Goal: Task Accomplishment & Management: Manage account settings

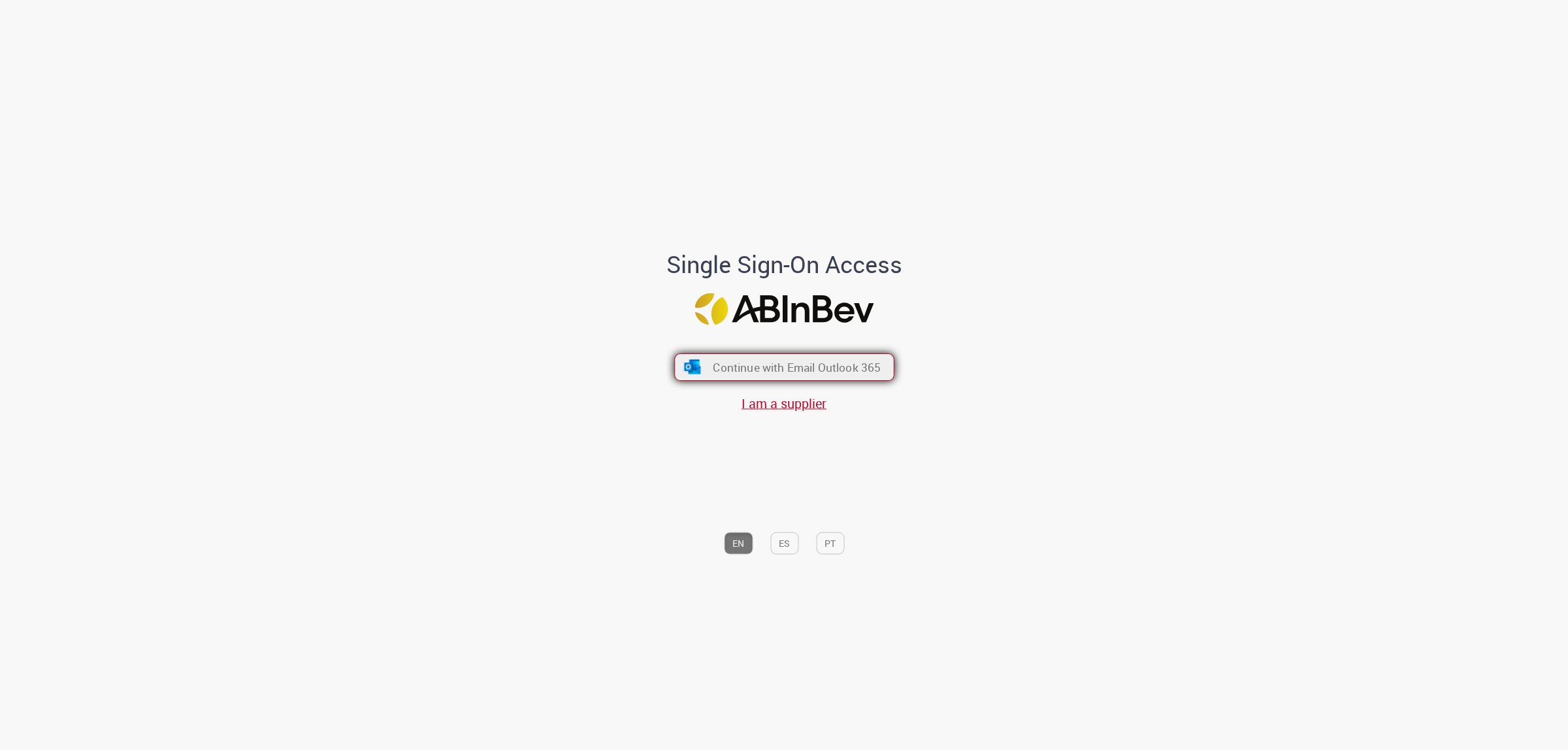
click at [850, 363] on span "Continue with Email Outlook 365" at bounding box center [796, 366] width 168 height 15
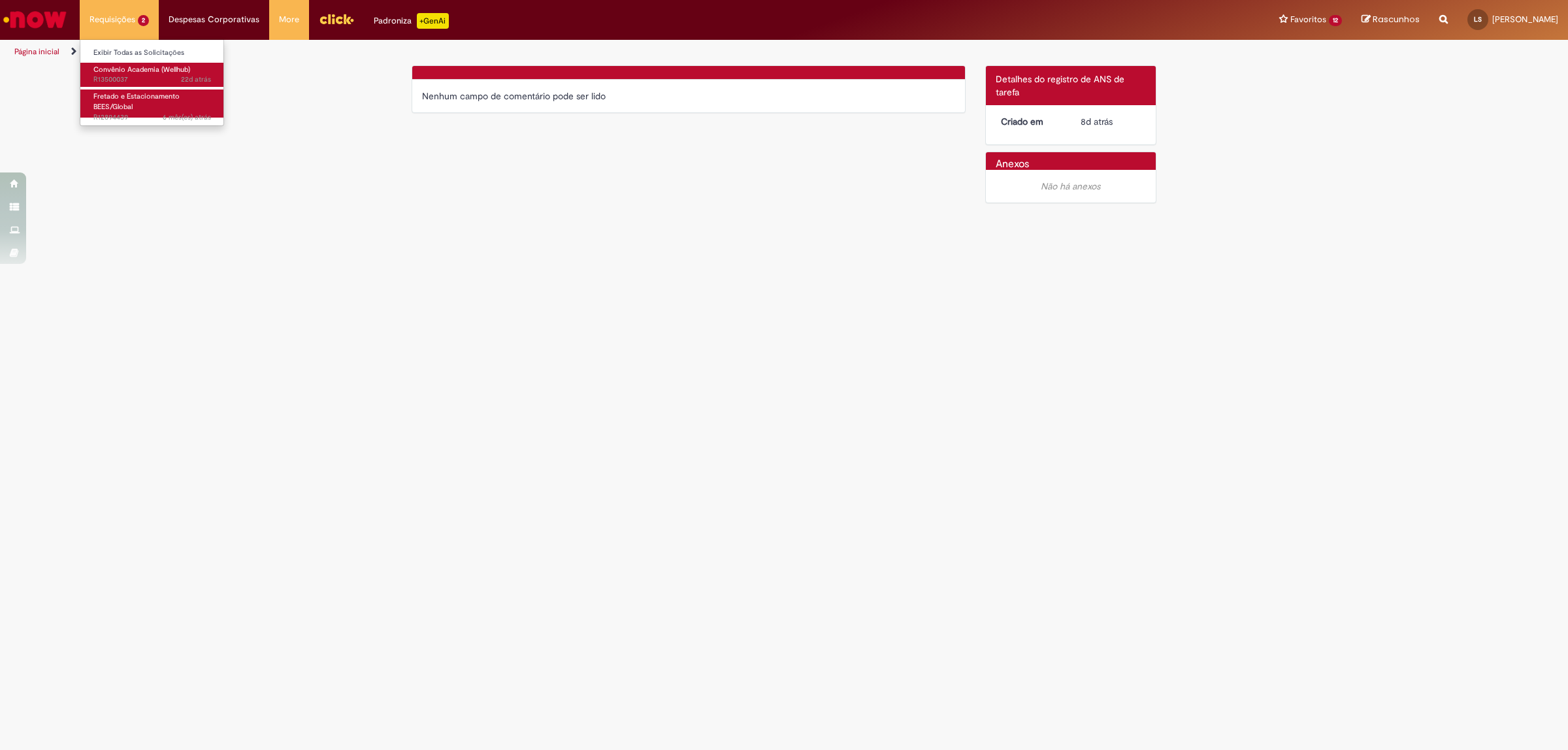
drag, startPoint x: 158, startPoint y: 70, endPoint x: 168, endPoint y: 97, distance: 28.8
click at [158, 70] on span "Convênio Academia (Wellhub)" at bounding box center [141, 69] width 97 height 10
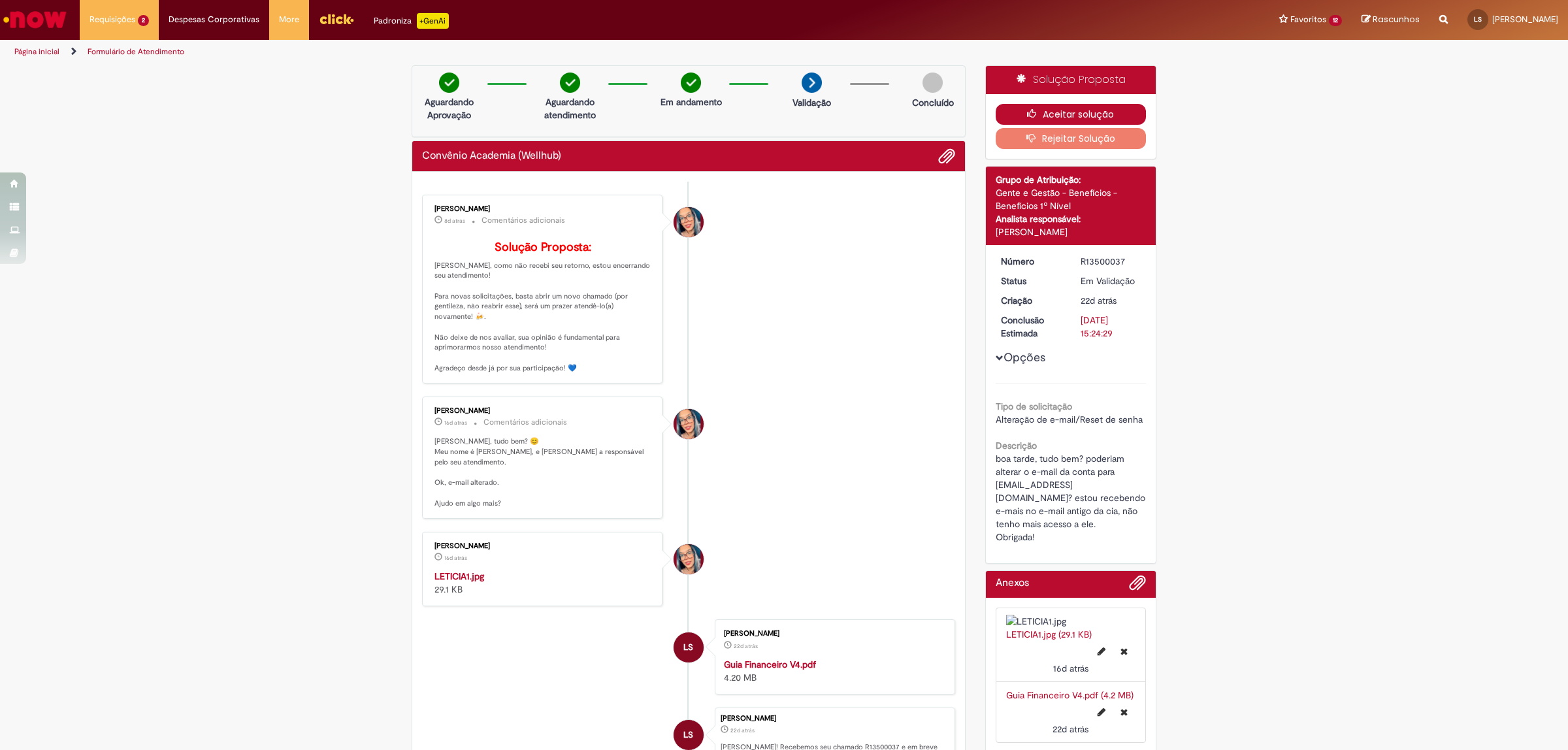
click at [1124, 113] on button "Aceitar solução" at bounding box center [1072, 114] width 151 height 21
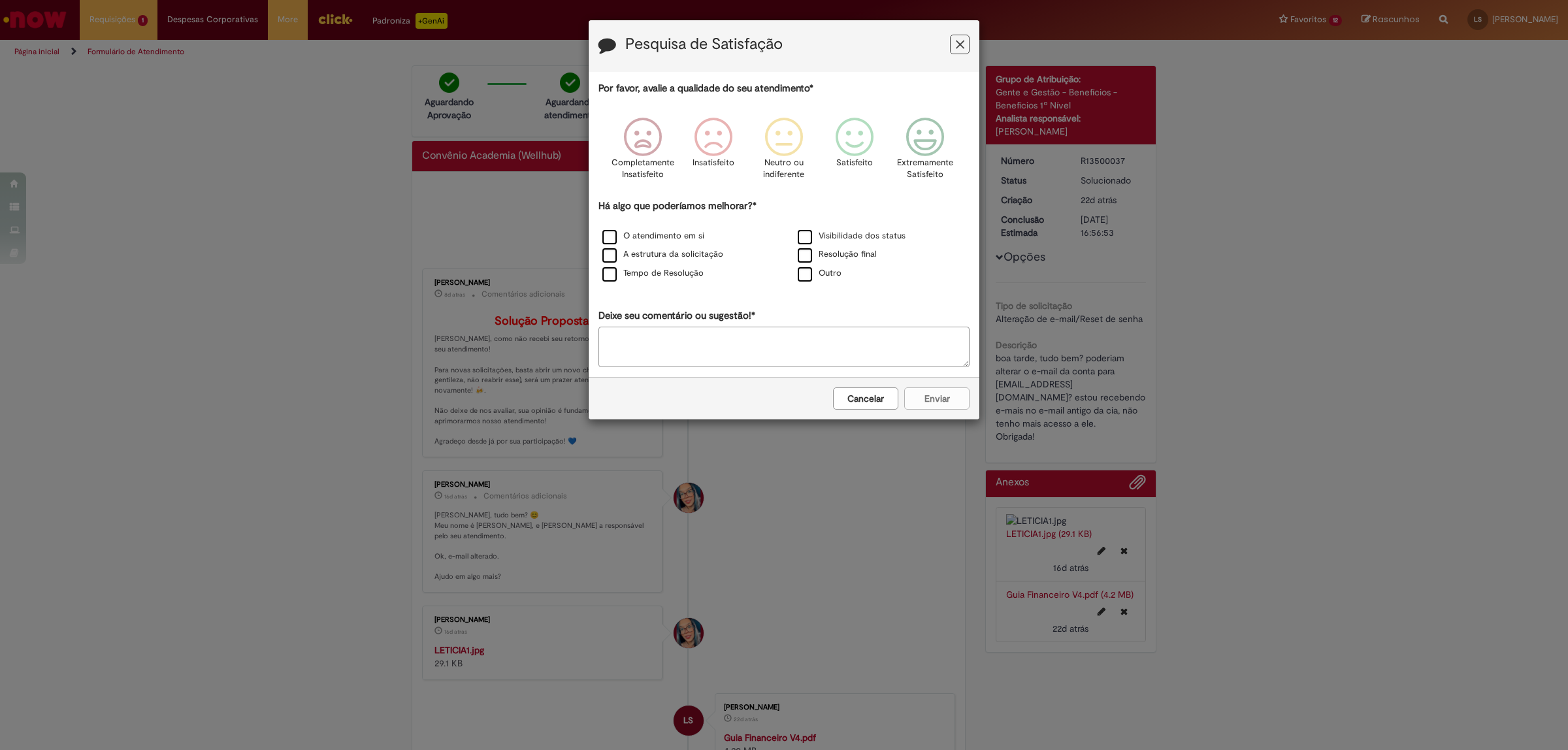
click at [962, 42] on icon "Feedback" at bounding box center [959, 44] width 8 height 14
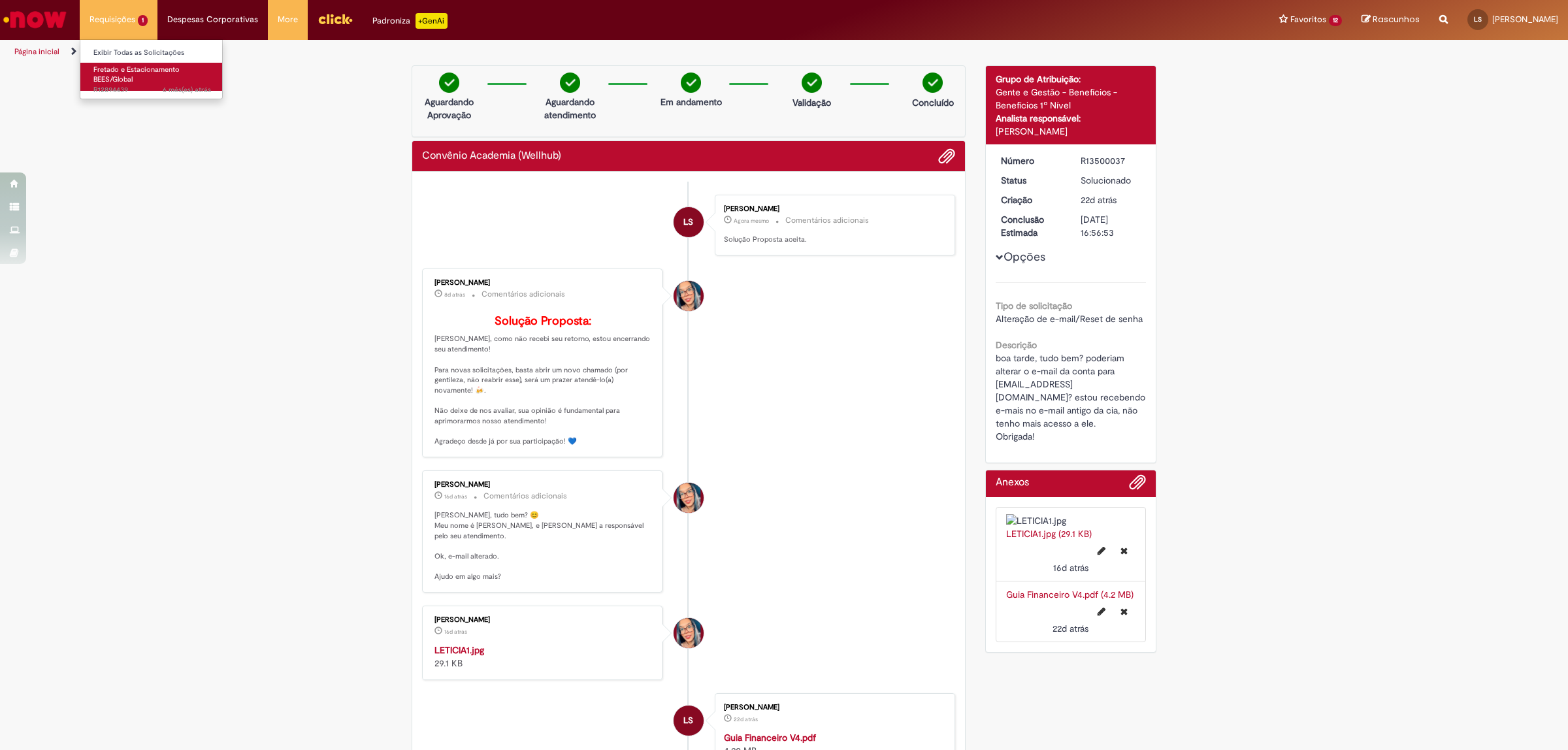
click at [141, 84] on link "Fretado e Estacionamento BEES/Global 6 mês(es) atrás 6 meses atrás R12894439" at bounding box center [152, 76] width 144 height 29
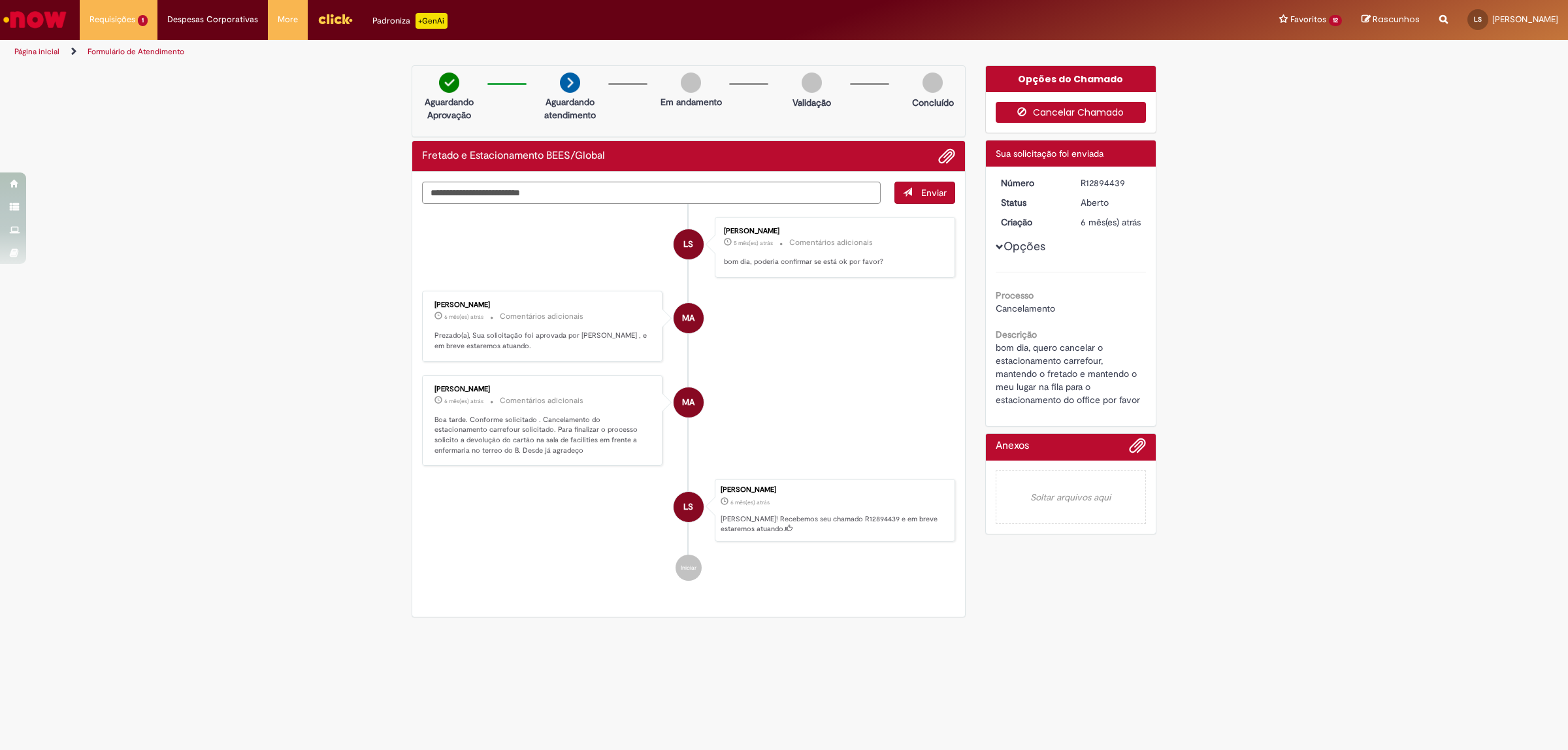
click at [1129, 109] on button "Cancelar Chamado" at bounding box center [1072, 112] width 151 height 21
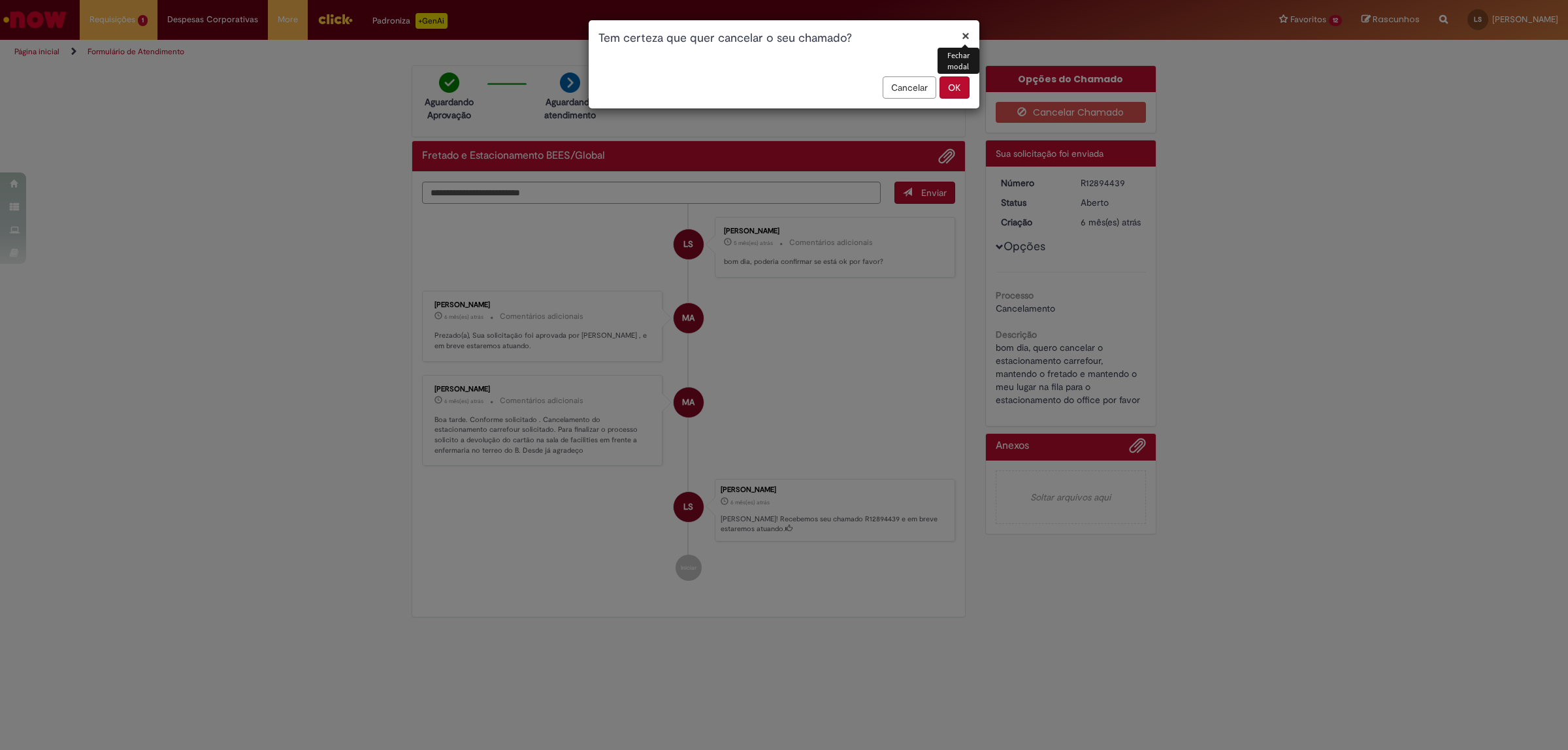
click at [954, 93] on button "OK" at bounding box center [954, 87] width 30 height 22
